Goal: Contribute content

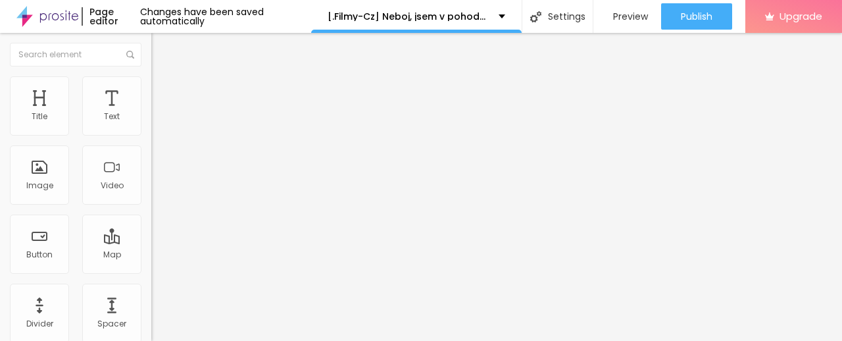
click at [151, 113] on span "Add image" at bounding box center [178, 107] width 54 height 11
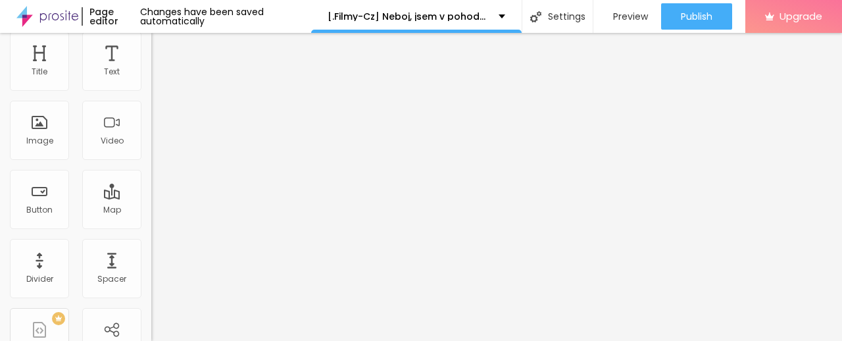
scroll to position [65, 0]
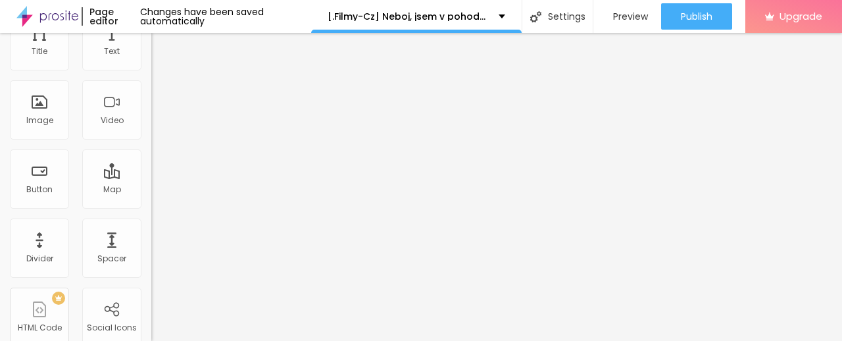
click at [151, 205] on input "https://" at bounding box center [230, 197] width 158 height 13
paste input "[DOMAIN_NAME]/sk/movie/1161751/tkt-tinquiteend.alboom"
type input "[URL][DOMAIN_NAME]"
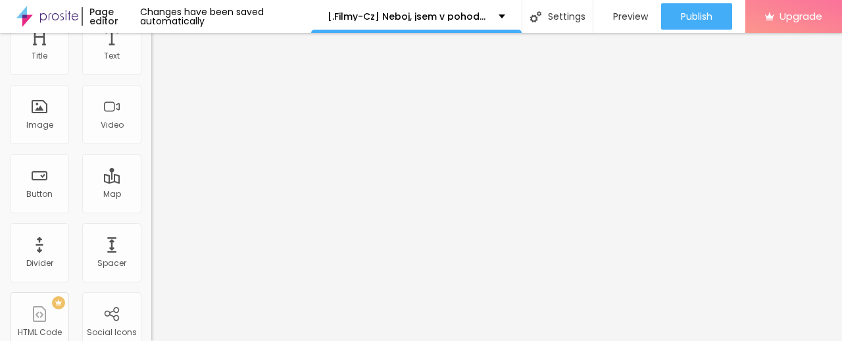
scroll to position [0, 0]
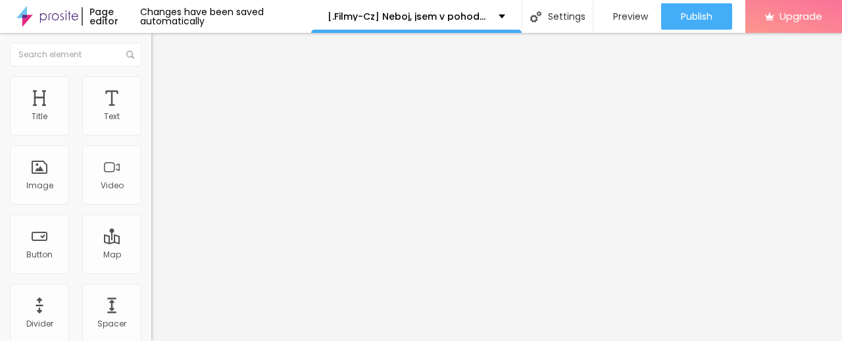
click at [151, 124] on input "Click me" at bounding box center [230, 117] width 158 height 13
paste input "✅ » Sledujte ➤ ► Neboj, jsem v pohodě (2025) — Film Onlin"
type input "✅ » Sledujte ➤ ► Neboj, jsem v pohodě (2025) — Film Online"
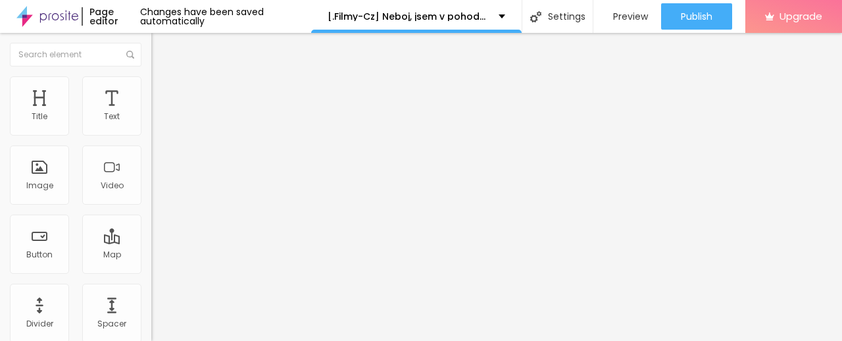
click at [151, 157] on img at bounding box center [155, 152] width 9 height 9
click at [151, 271] on input "https://" at bounding box center [230, 264] width 158 height 13
paste input "[DOMAIN_NAME]/sk/movie/1161751/tkt-tinquiteend.alboom"
type input "[URL][DOMAIN_NAME]"
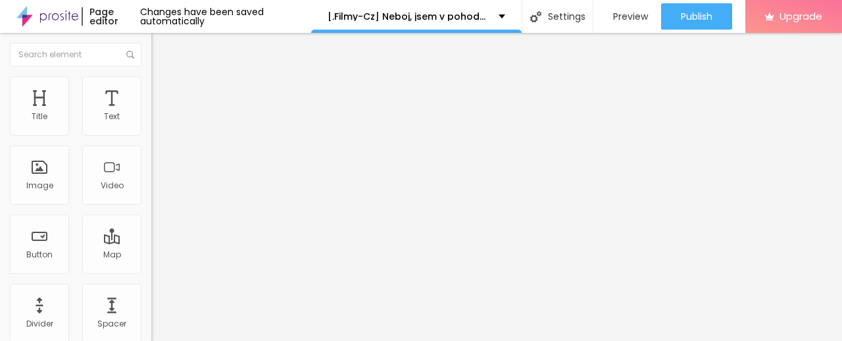
scroll to position [0, 0]
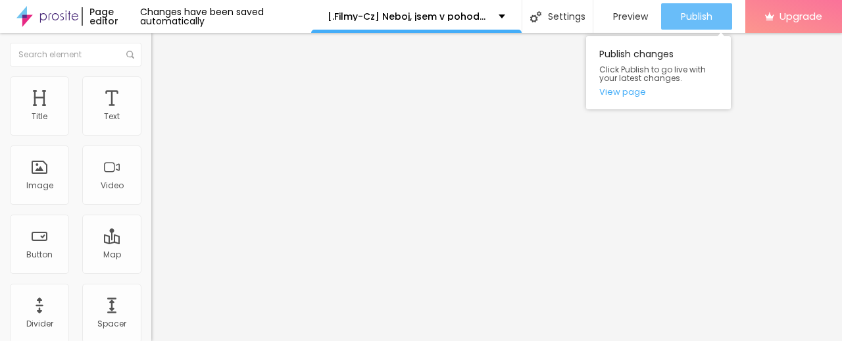
click at [690, 18] on span "Publish" at bounding box center [697, 16] width 32 height 11
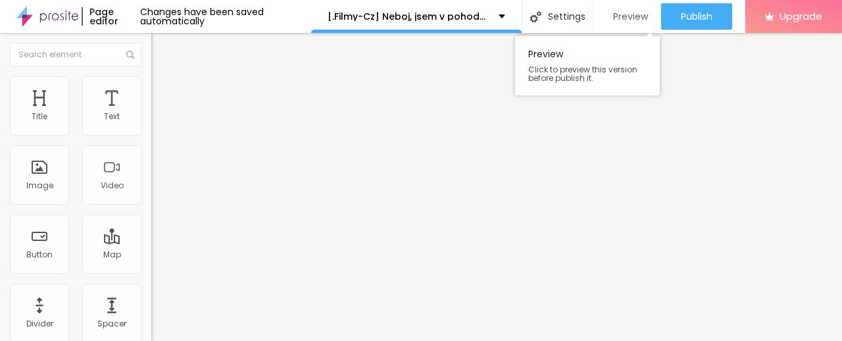
click at [640, 15] on span "Preview" at bounding box center [630, 16] width 35 height 11
click at [29, 10] on img at bounding box center [47, 16] width 62 height 33
